Goal: Register for event/course

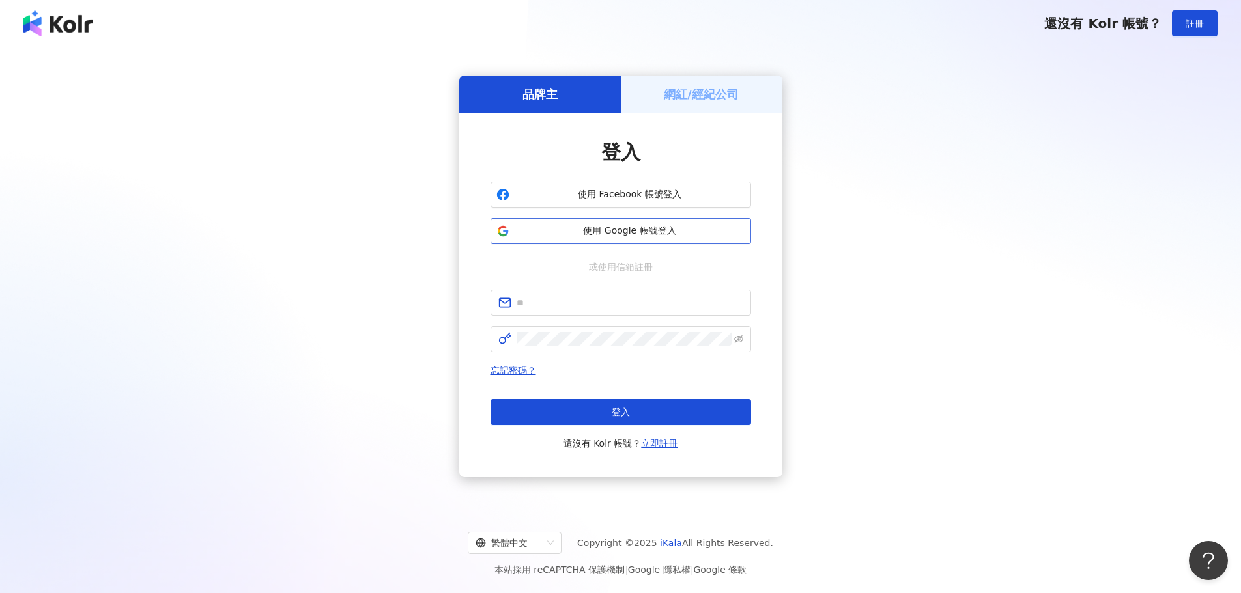
click at [605, 227] on span "使用 Google 帳號登入" at bounding box center [630, 231] width 231 height 13
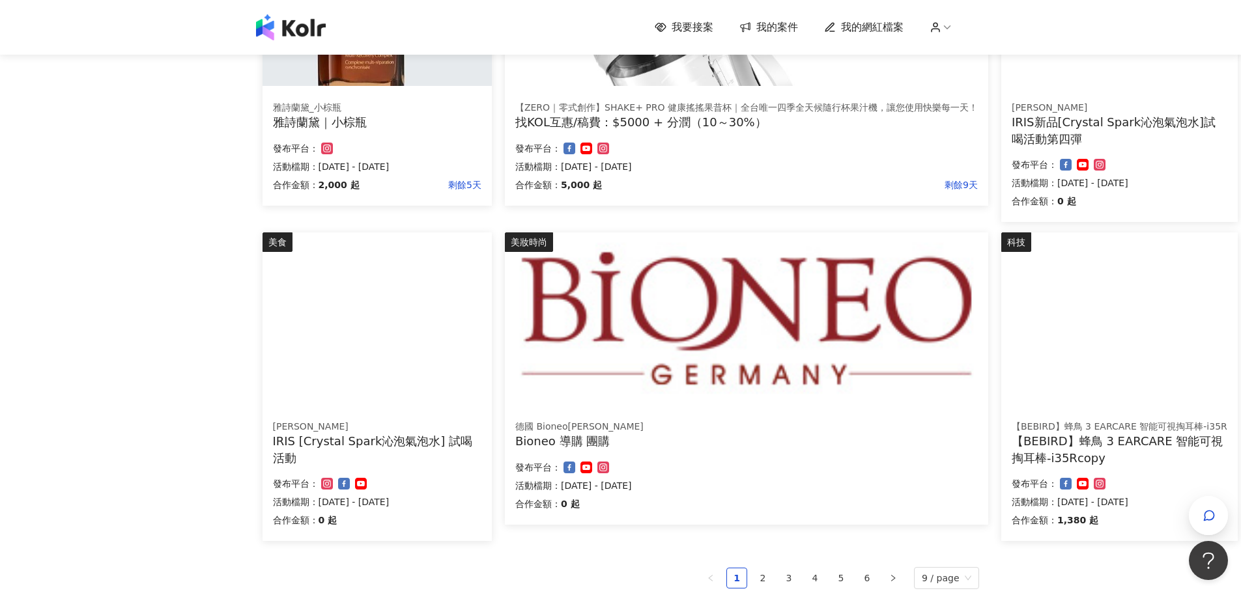
scroll to position [782, 0]
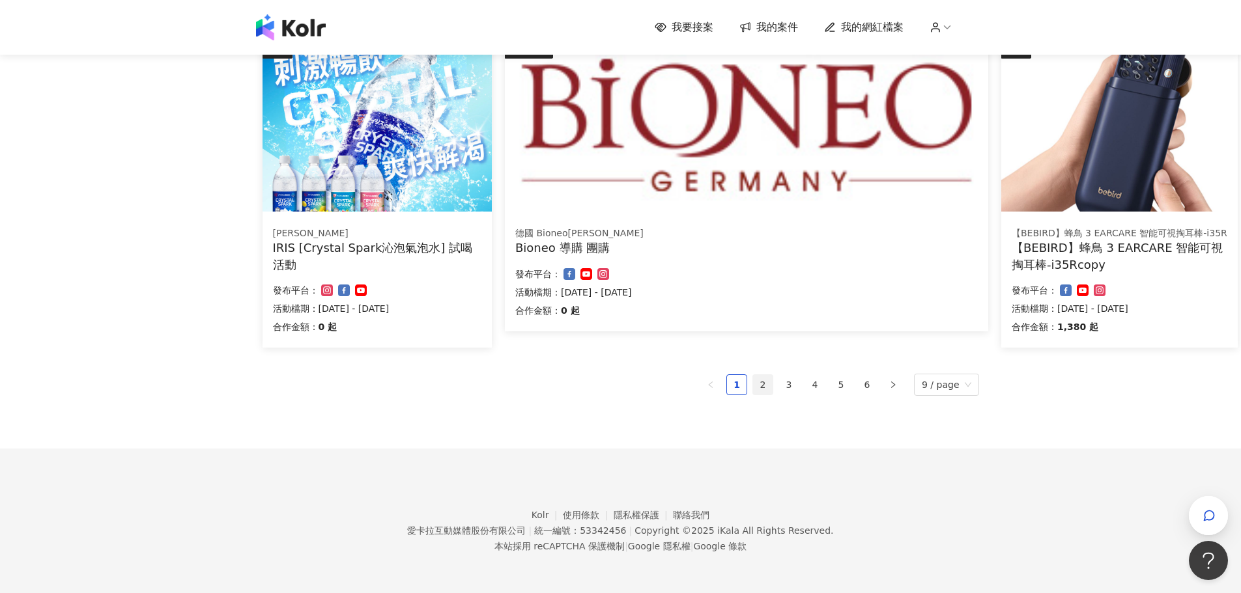
click at [767, 390] on link "2" at bounding box center [763, 385] width 20 height 20
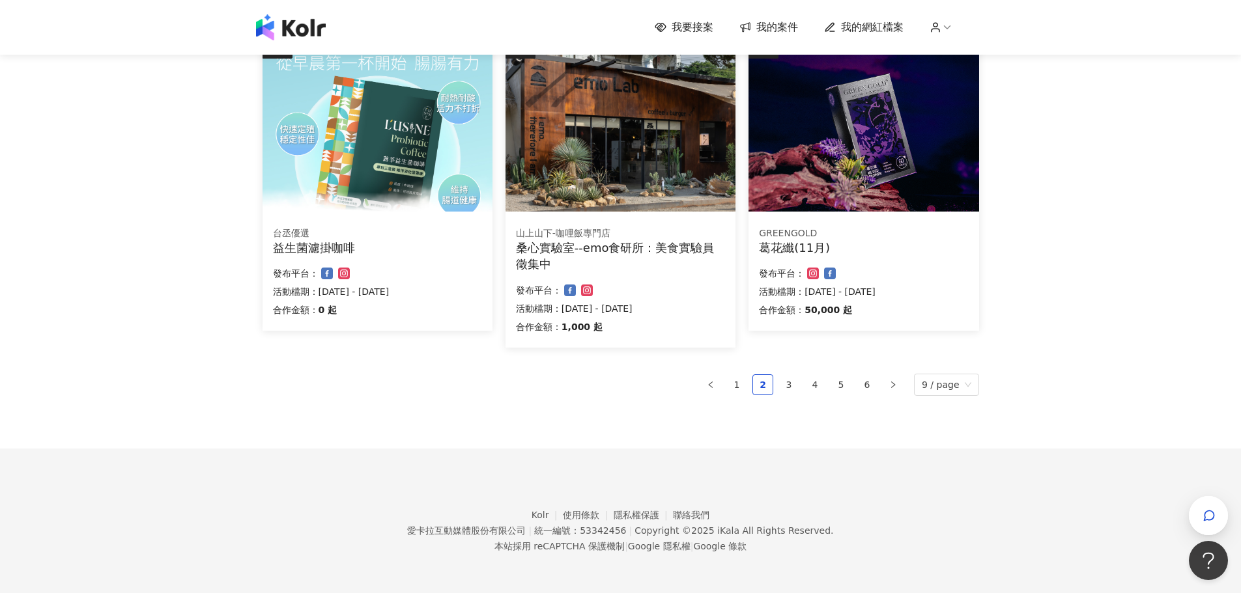
scroll to position [765, 0]
click at [790, 386] on link "3" at bounding box center [789, 385] width 20 height 20
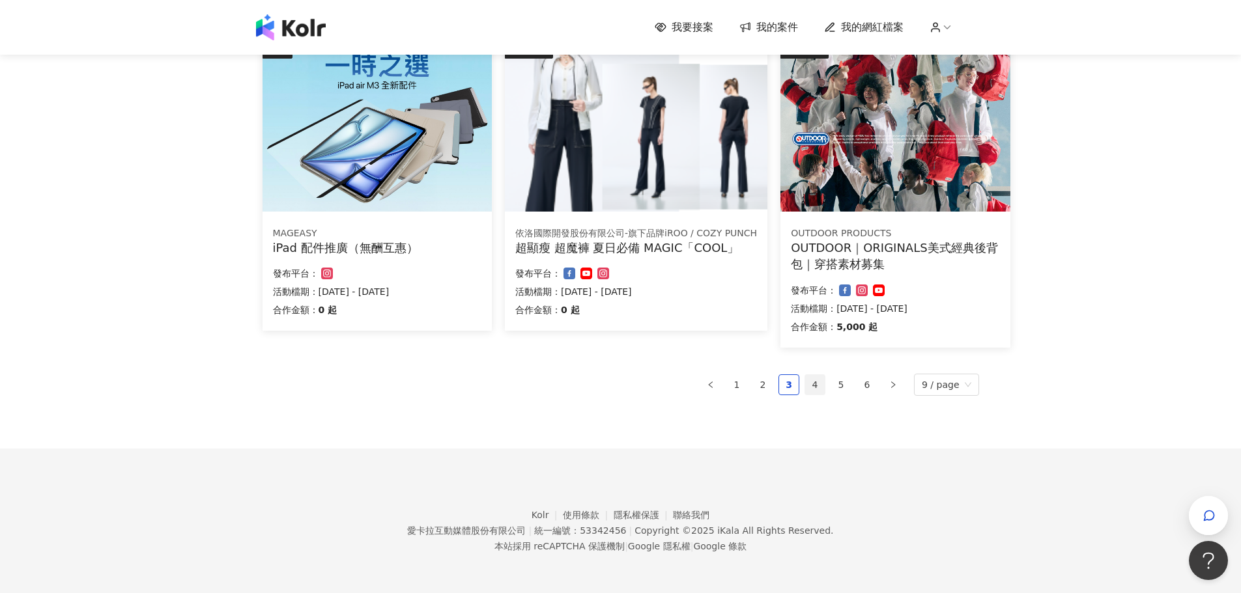
click at [810, 385] on link "4" at bounding box center [815, 385] width 20 height 20
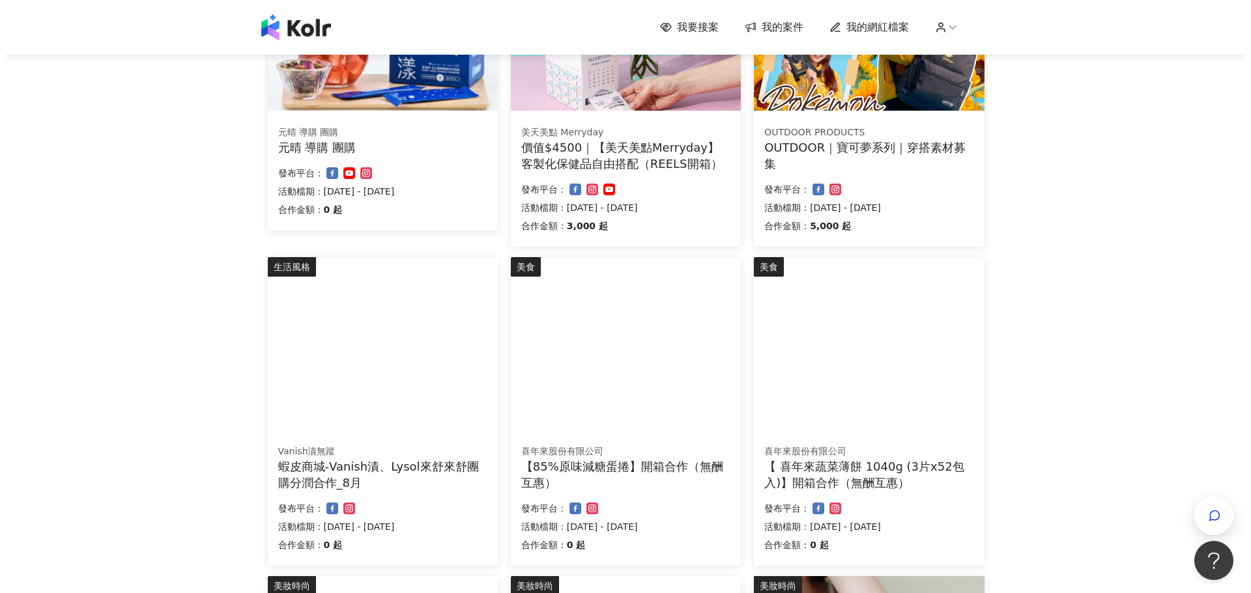
scroll to position [65, 0]
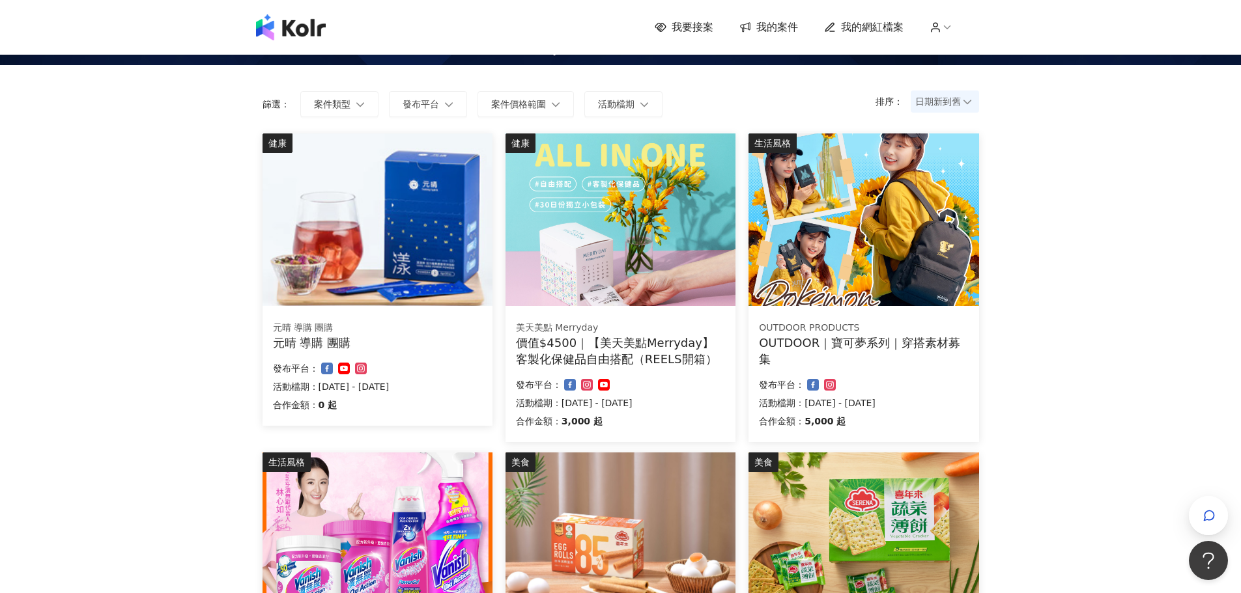
click at [920, 340] on div "OUTDOOR｜寶可夢系列｜穿搭素材募集" at bounding box center [863, 351] width 209 height 33
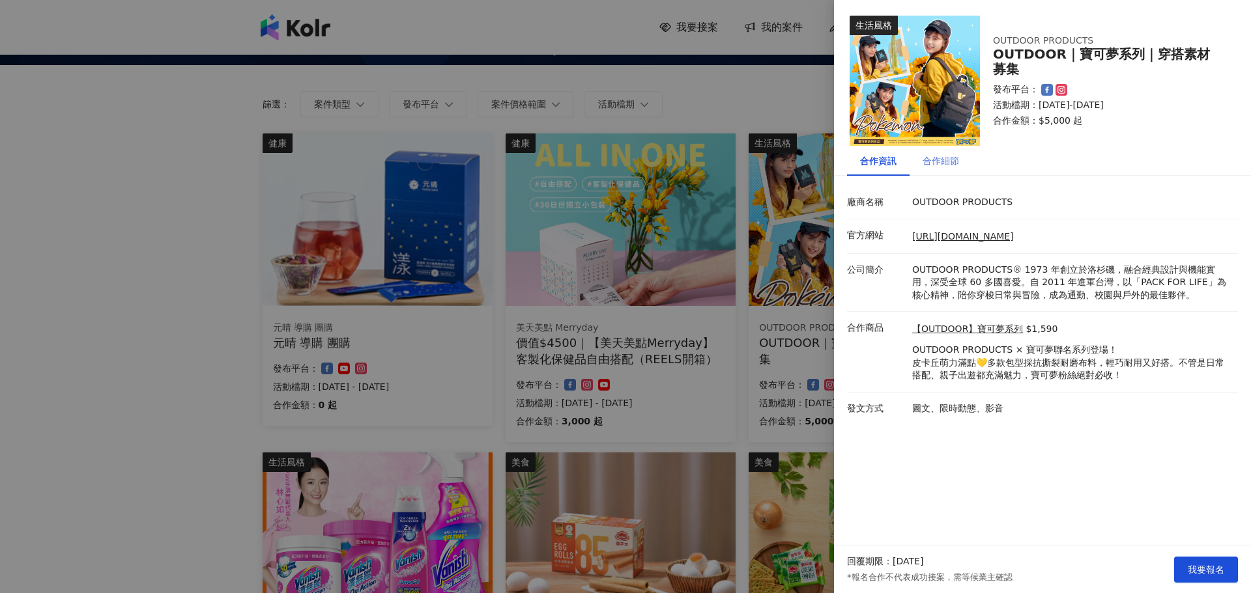
click at [945, 170] on div "合作細節" at bounding box center [940, 161] width 63 height 30
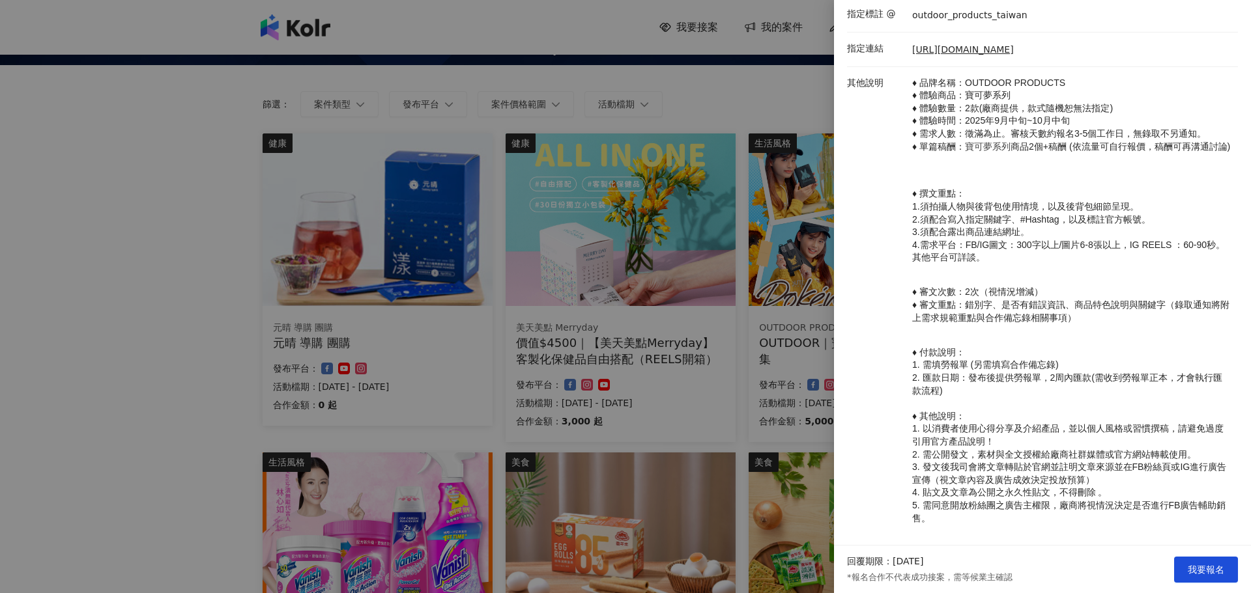
scroll to position [368, 0]
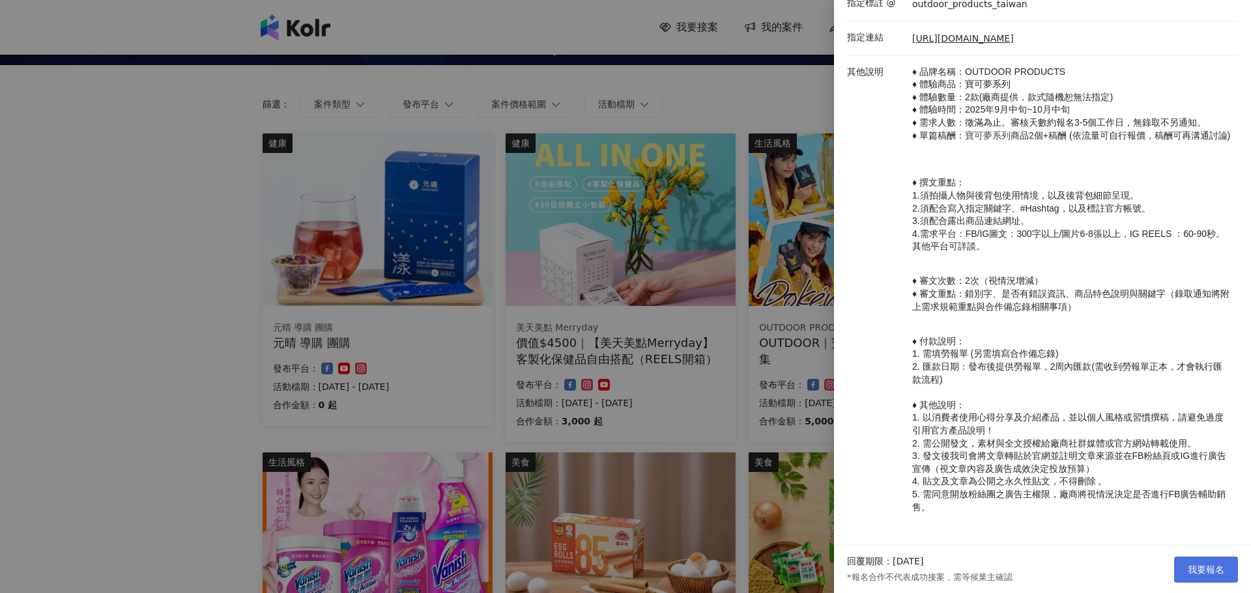
click at [1191, 566] on span "我要報名" at bounding box center [1206, 570] width 36 height 10
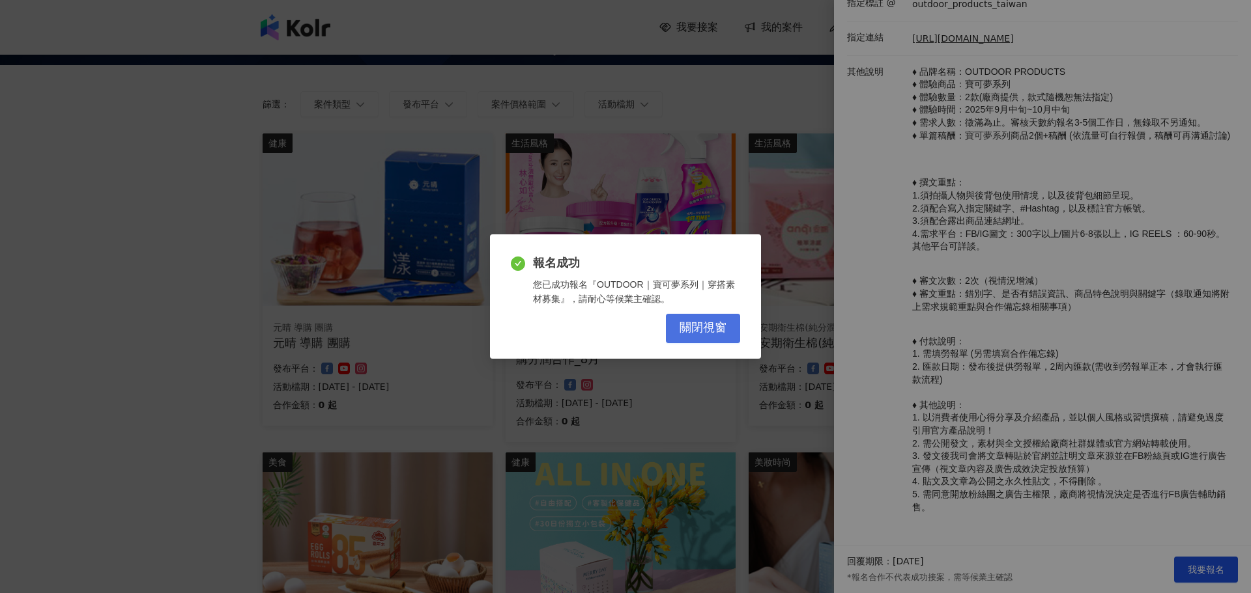
click at [697, 330] on span "關閉視窗" at bounding box center [702, 328] width 47 height 14
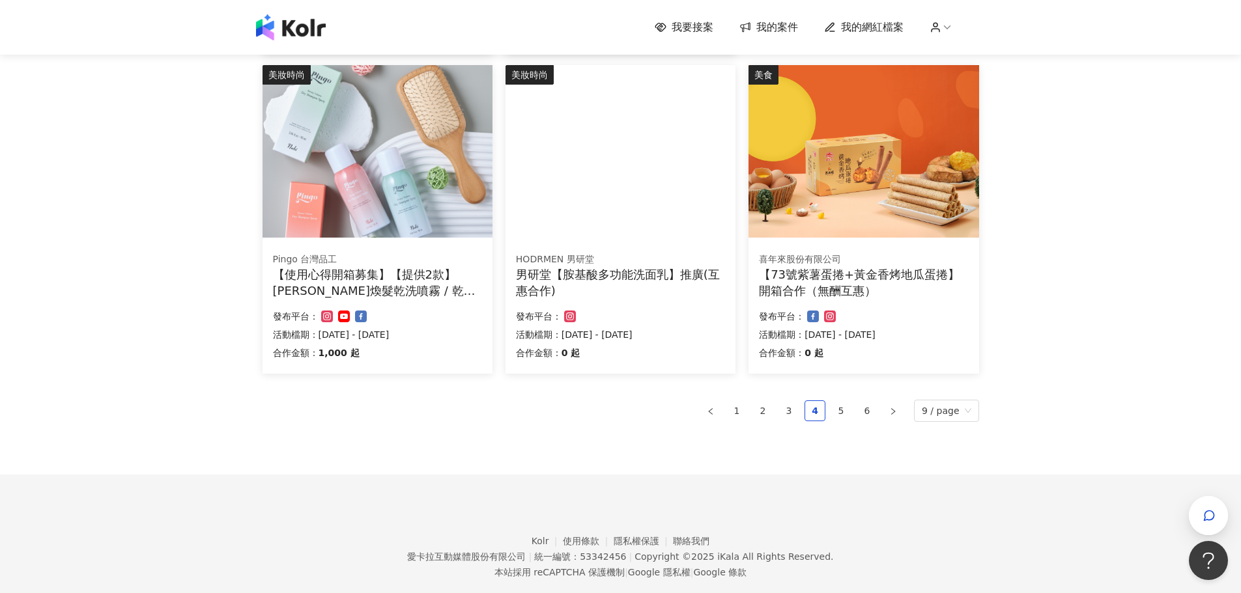
scroll to position [782, 0]
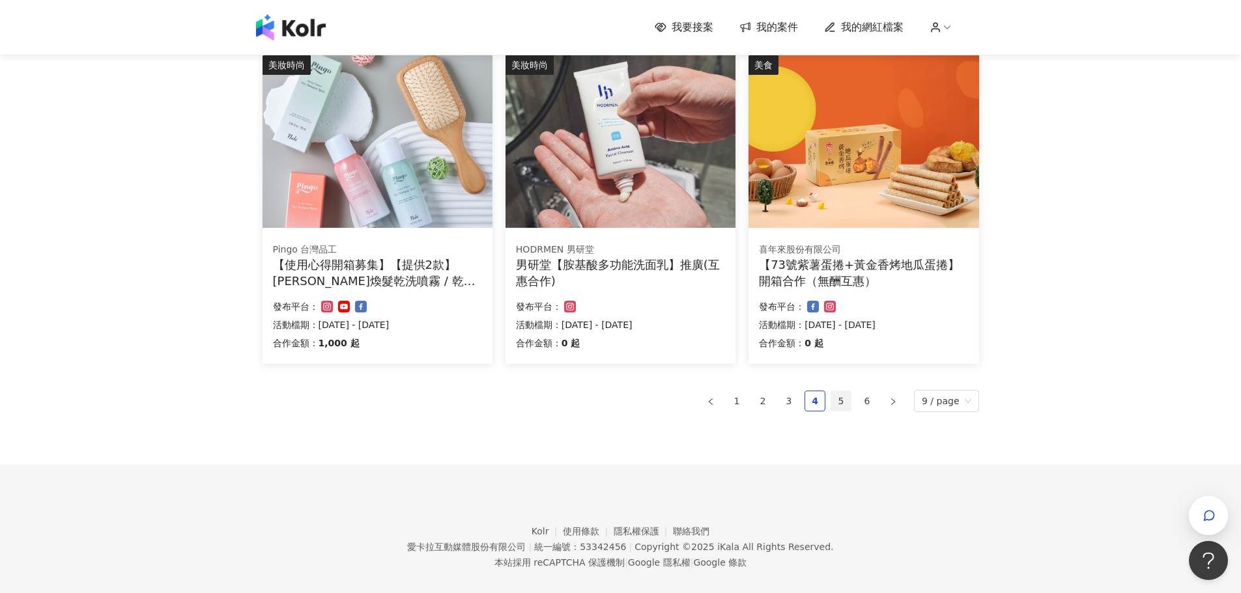
click at [849, 406] on link "5" at bounding box center [841, 401] width 20 height 20
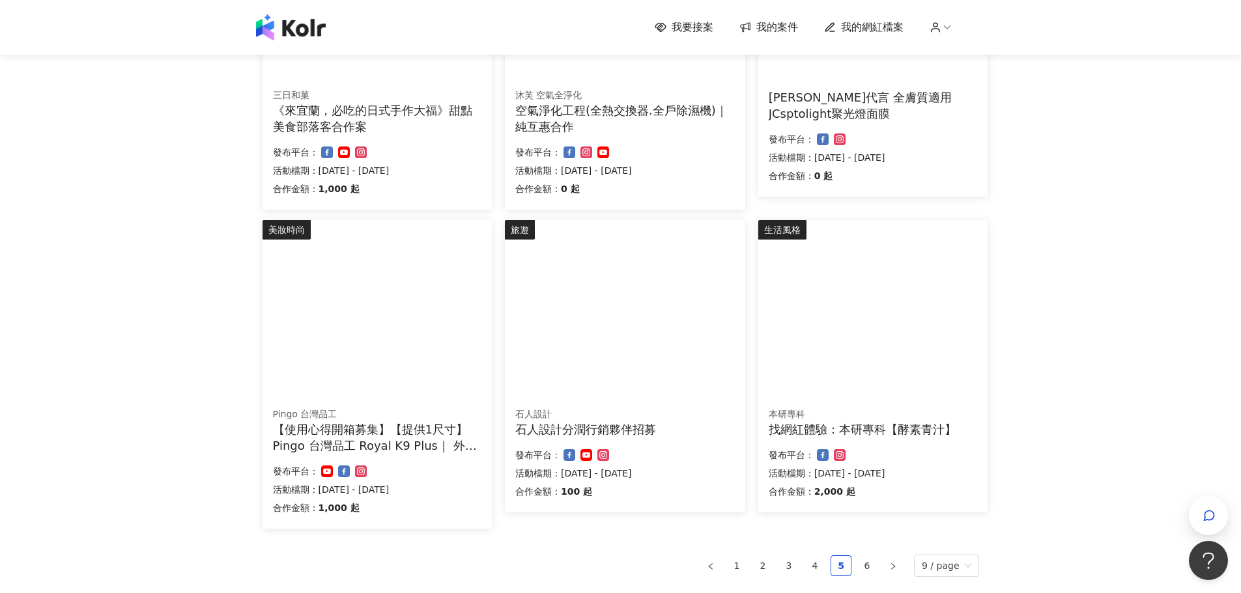
scroll to position [717, 0]
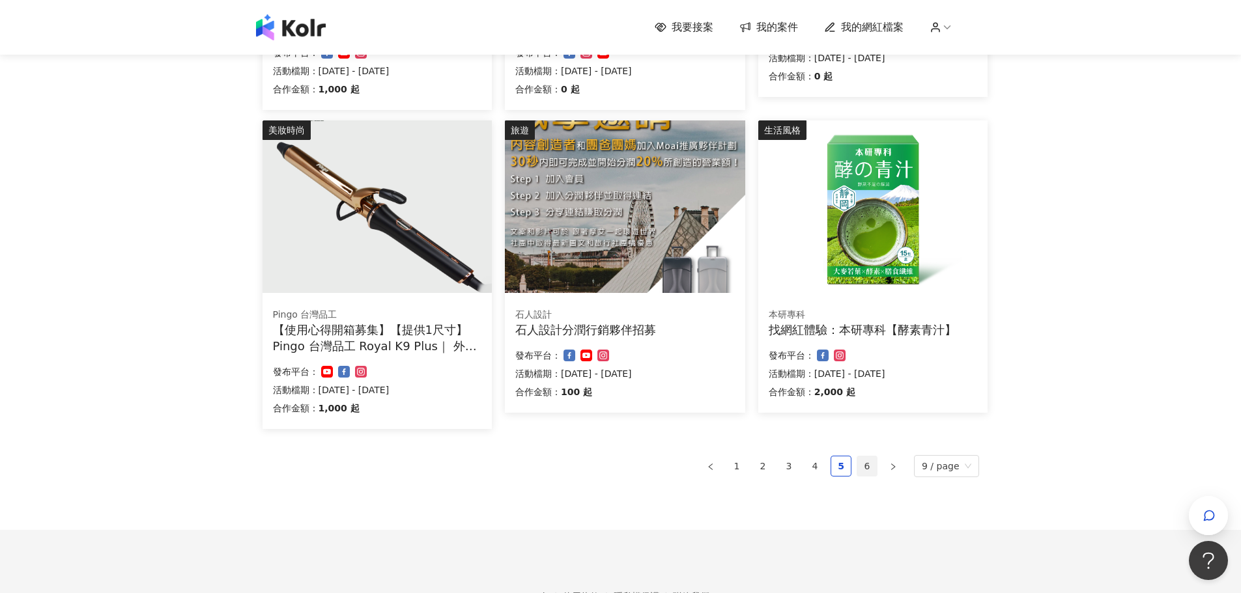
click at [868, 459] on link "6" at bounding box center [867, 467] width 20 height 20
